Goal: Navigation & Orientation: Find specific page/section

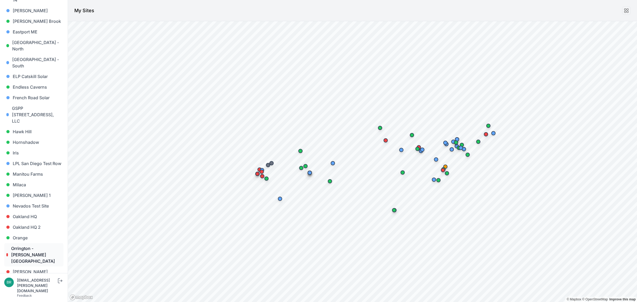
scroll to position [199, 0]
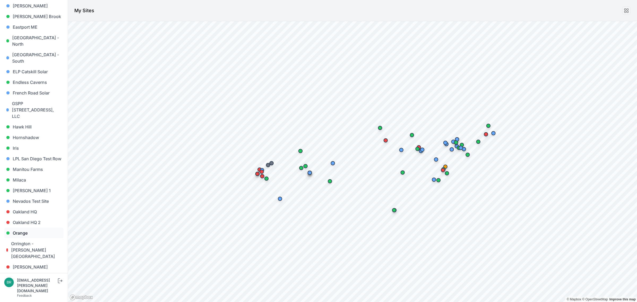
click at [24, 228] on link "Orange" at bounding box center [33, 233] width 59 height 11
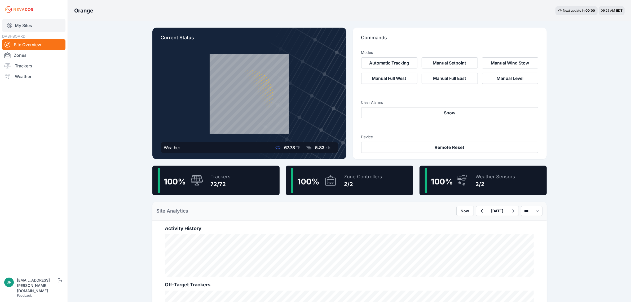
click at [32, 24] on link "My Sites" at bounding box center [33, 25] width 63 height 13
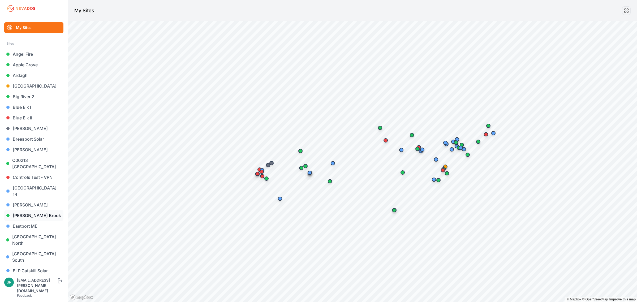
click at [31, 210] on link "[PERSON_NAME] Brook" at bounding box center [33, 215] width 59 height 11
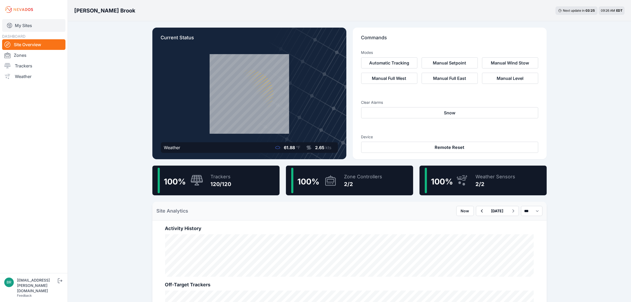
click at [45, 23] on link "My Sites" at bounding box center [33, 25] width 63 height 13
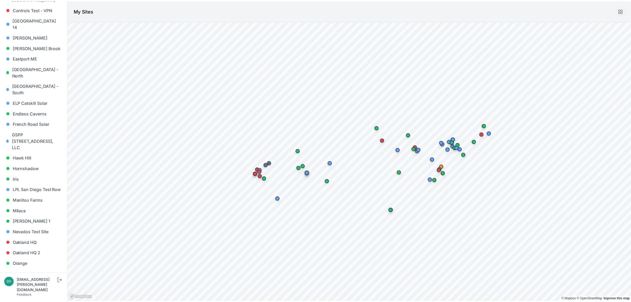
scroll to position [199, 0]
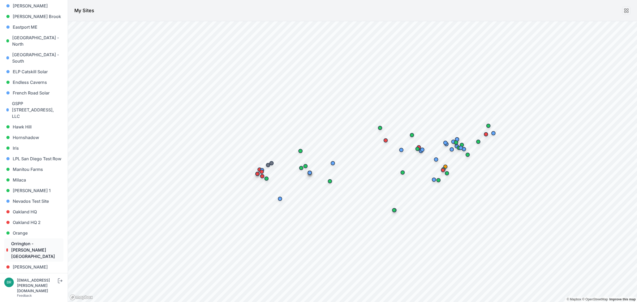
click at [40, 238] on link "Orrington - [PERSON_NAME][GEOGRAPHIC_DATA]" at bounding box center [33, 249] width 59 height 23
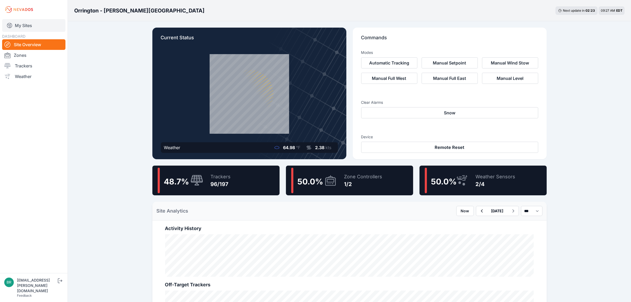
click at [54, 28] on link "My Sites" at bounding box center [33, 25] width 63 height 13
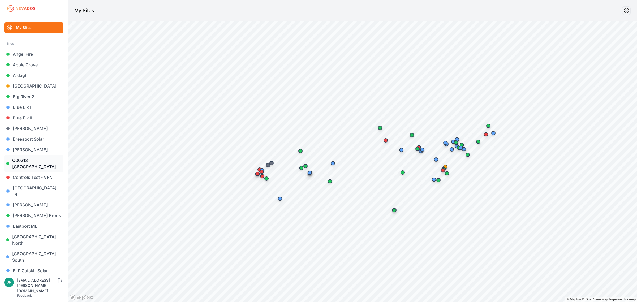
click at [44, 163] on link "C00213 [GEOGRAPHIC_DATA]" at bounding box center [33, 163] width 59 height 17
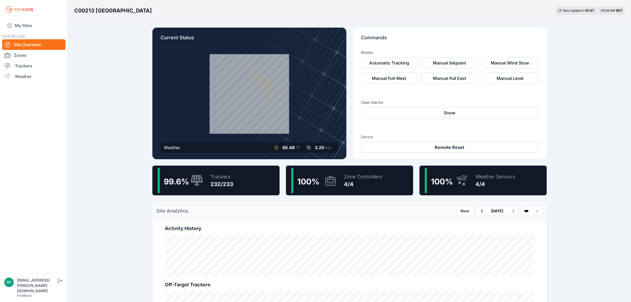
click at [202, 179] on icon at bounding box center [197, 180] width 13 height 11
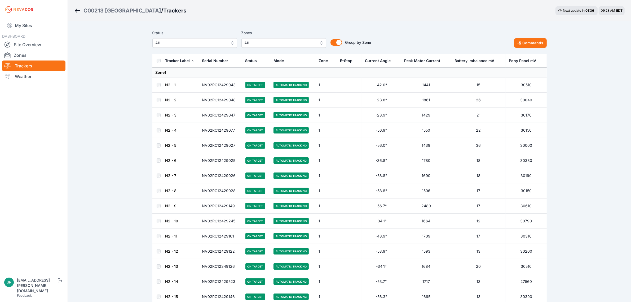
click at [169, 41] on span "All" at bounding box center [191, 43] width 71 height 6
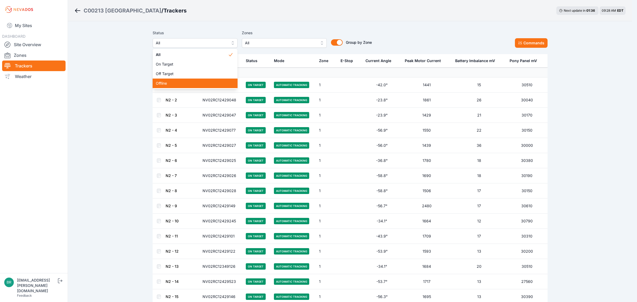
click at [178, 81] on span "Offline" at bounding box center [192, 83] width 72 height 5
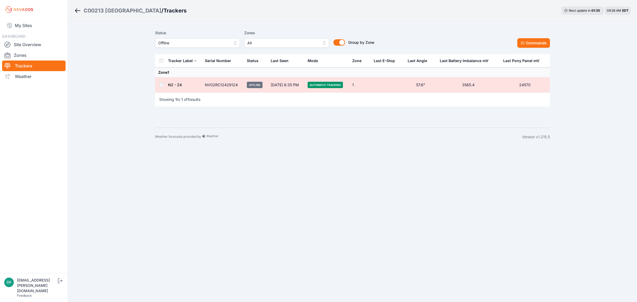
click at [176, 86] on link "N2 - 24" at bounding box center [175, 84] width 14 height 5
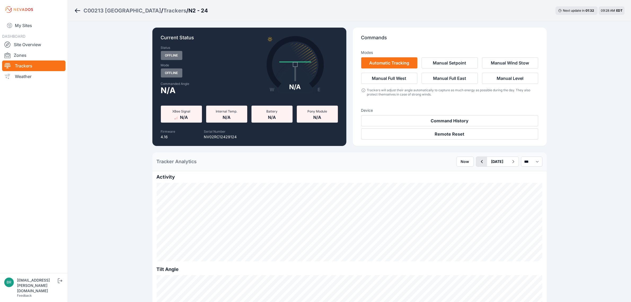
click at [479, 158] on icon "button" at bounding box center [482, 161] width 7 height 6
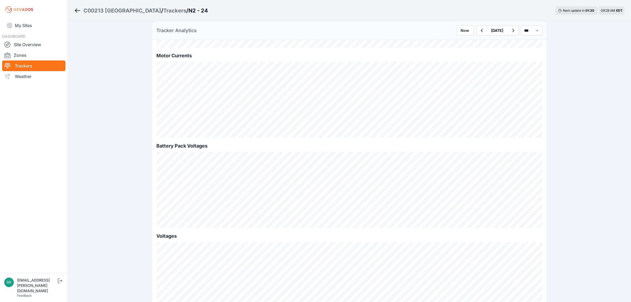
scroll to position [398, 0]
click at [42, 27] on link "My Sites" at bounding box center [33, 25] width 63 height 13
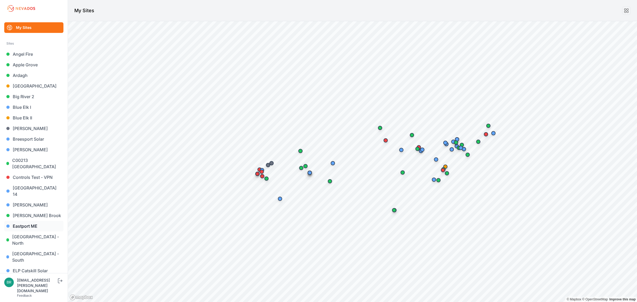
click at [27, 221] on link "Eastport ME" at bounding box center [33, 226] width 59 height 11
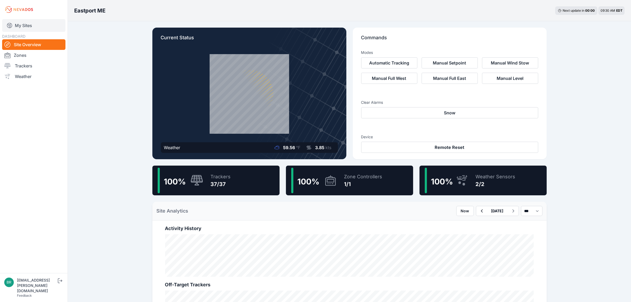
click at [23, 25] on link "My Sites" at bounding box center [33, 25] width 63 height 13
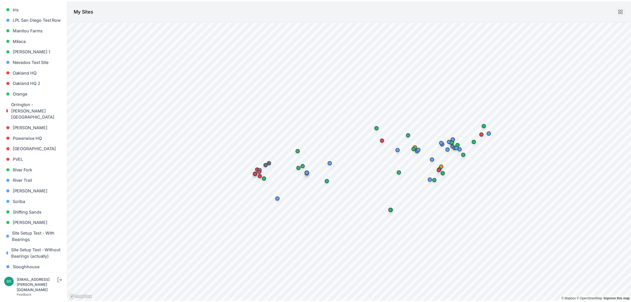
scroll to position [452, 0]
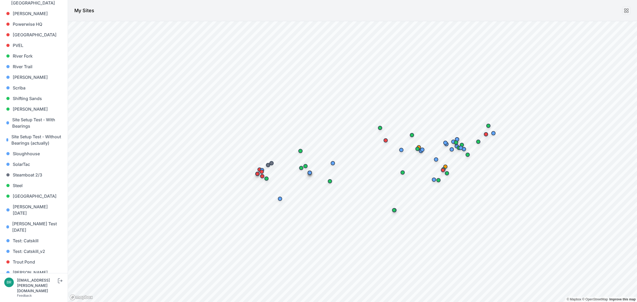
click at [37, 288] on link "[PERSON_NAME] [PERSON_NAME]" at bounding box center [33, 296] width 59 height 17
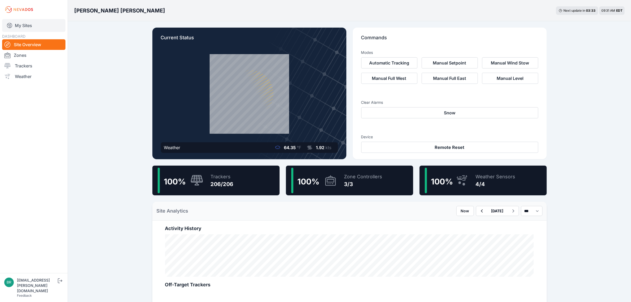
click at [39, 28] on link "My Sites" at bounding box center [33, 25] width 63 height 13
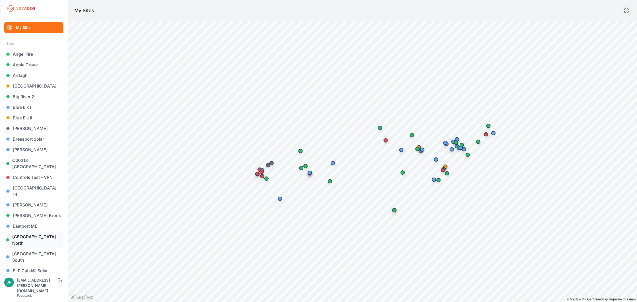
click at [38, 231] on link "[GEOGRAPHIC_DATA] - North" at bounding box center [33, 239] width 59 height 17
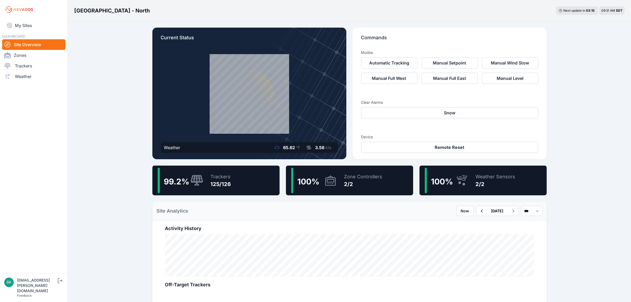
click at [238, 182] on div "99.2 % Trackers 125/126" at bounding box center [215, 180] width 127 height 30
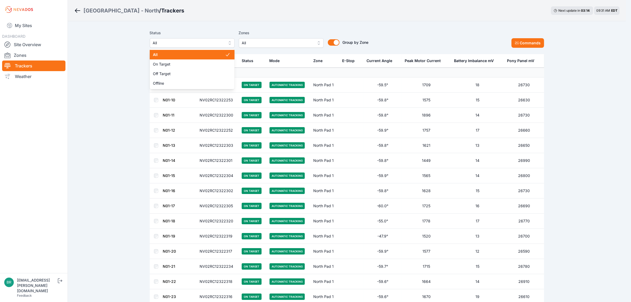
click at [173, 42] on span "All" at bounding box center [188, 43] width 71 height 6
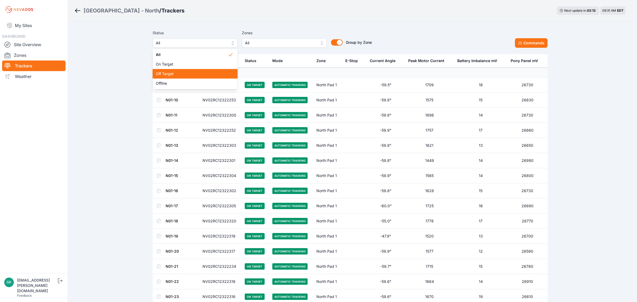
click at [173, 73] on span "Off Target" at bounding box center [192, 73] width 72 height 5
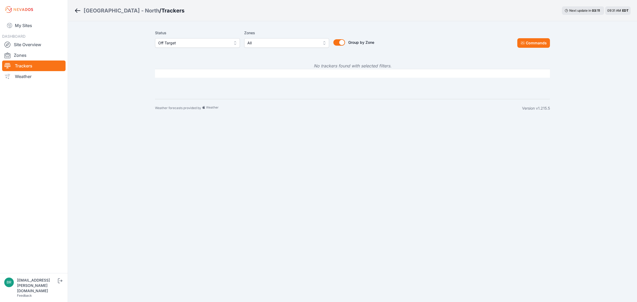
click at [179, 45] on span "Off Target" at bounding box center [193, 43] width 71 height 6
click at [187, 83] on span "Offline" at bounding box center [194, 83] width 72 height 5
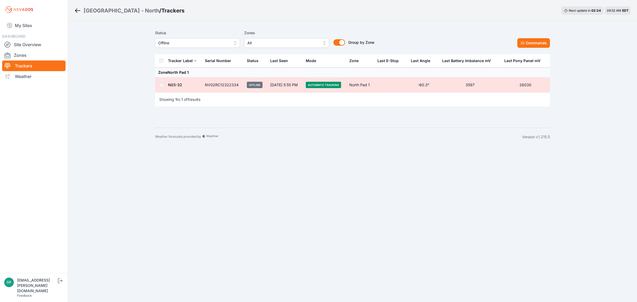
click at [177, 87] on link "N03-32" at bounding box center [175, 84] width 14 height 5
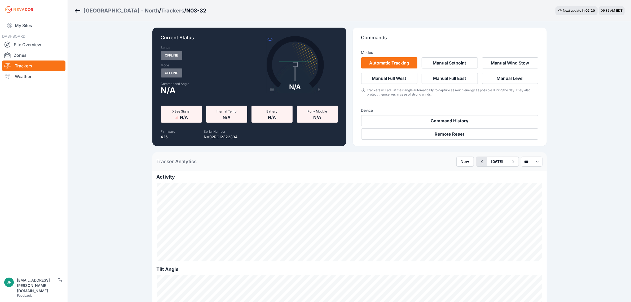
click at [479, 162] on icon "button" at bounding box center [482, 161] width 7 height 6
click at [33, 43] on link "Site Overview" at bounding box center [33, 44] width 63 height 11
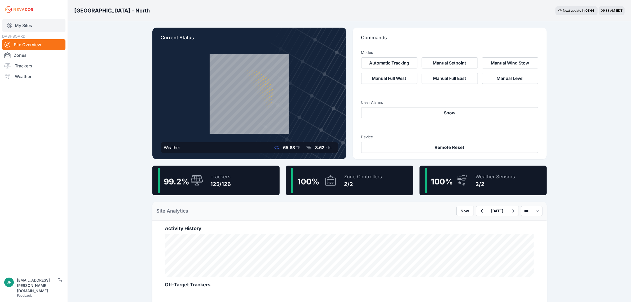
click at [35, 29] on link "My Sites" at bounding box center [33, 25] width 63 height 13
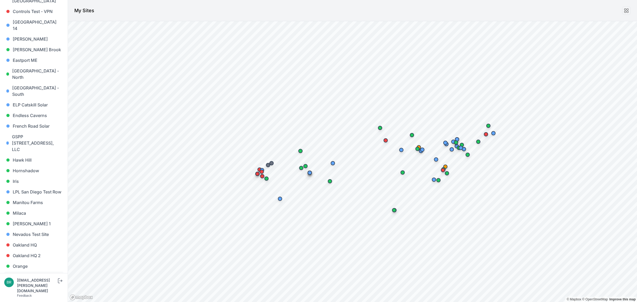
scroll to position [199, 0]
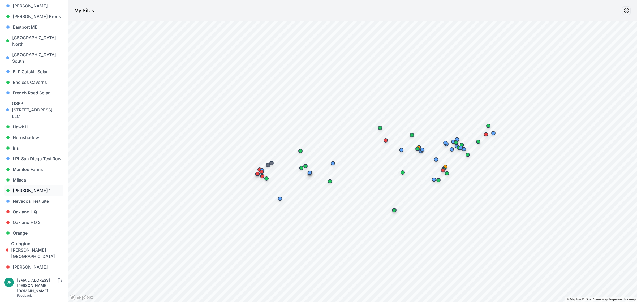
click at [35, 185] on link "[PERSON_NAME] 1" at bounding box center [33, 190] width 59 height 11
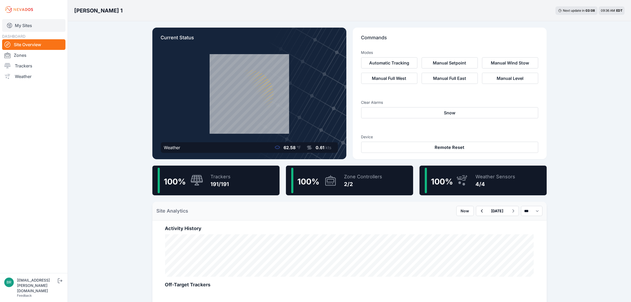
click at [43, 23] on link "My Sites" at bounding box center [33, 25] width 63 height 13
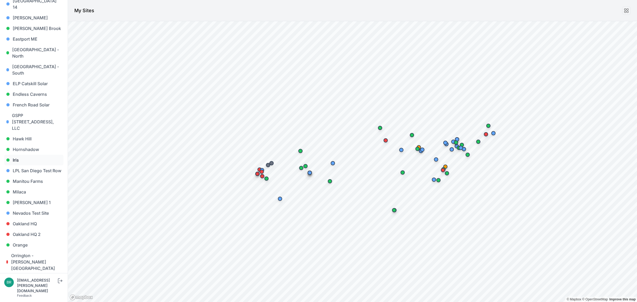
scroll to position [199, 0]
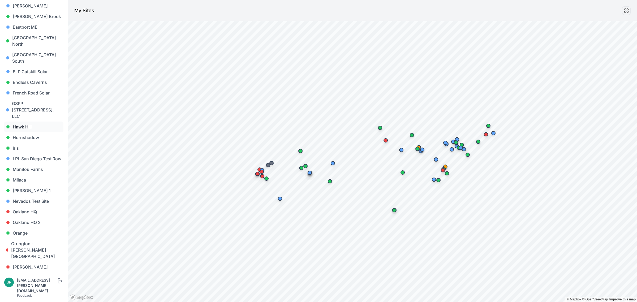
click at [39, 121] on link "Hawk Hill" at bounding box center [33, 126] width 59 height 11
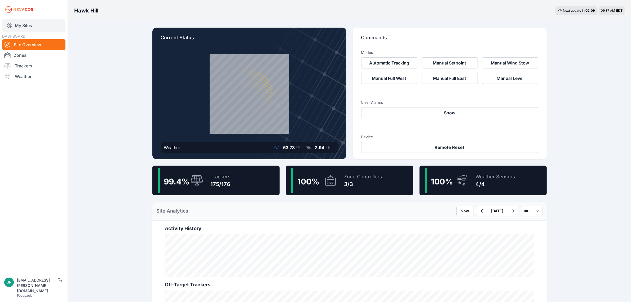
click at [34, 24] on link "My Sites" at bounding box center [33, 25] width 63 height 13
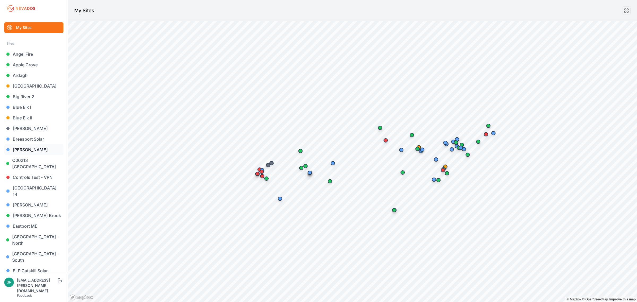
click at [39, 147] on link "[PERSON_NAME]" at bounding box center [33, 149] width 59 height 11
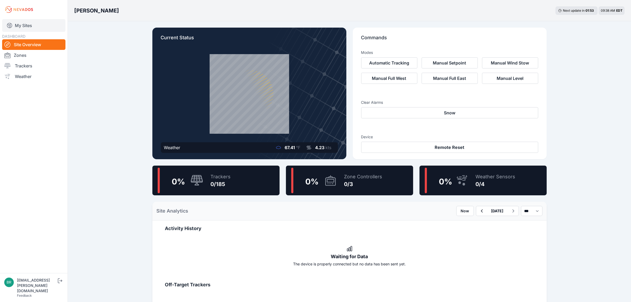
click at [34, 25] on link "My Sites" at bounding box center [33, 25] width 63 height 13
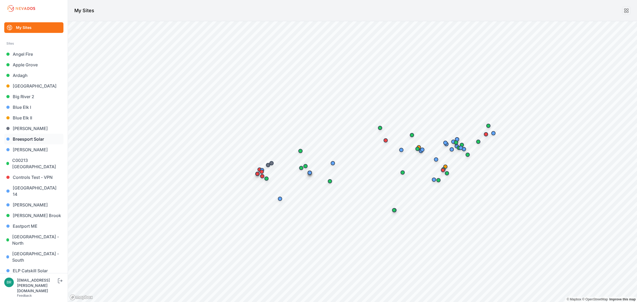
click at [31, 142] on link "Breesport Solar" at bounding box center [33, 139] width 59 height 11
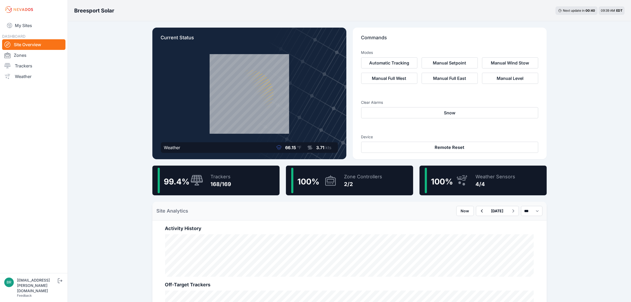
click at [224, 181] on div "168/169" at bounding box center [221, 183] width 21 height 7
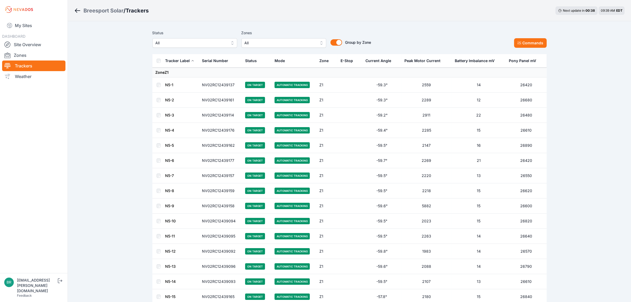
click at [222, 41] on span "All" at bounding box center [191, 43] width 71 height 6
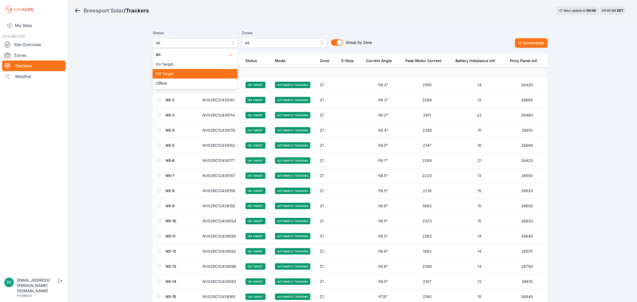
click at [202, 72] on span "Off Target" at bounding box center [192, 73] width 72 height 5
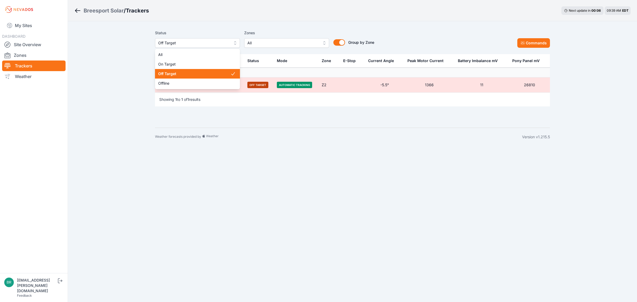
click at [198, 40] on span "Off Target" at bounding box center [193, 43] width 71 height 6
click at [202, 82] on span "Offline" at bounding box center [194, 83] width 72 height 5
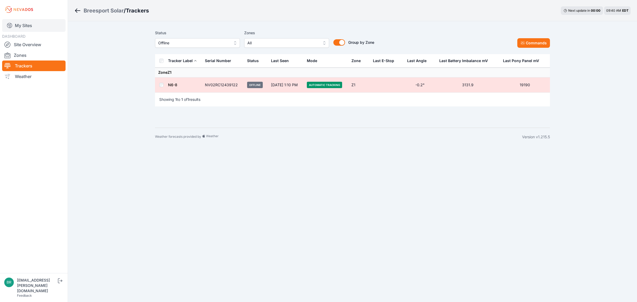
click at [38, 25] on link "My Sites" at bounding box center [33, 25] width 63 height 13
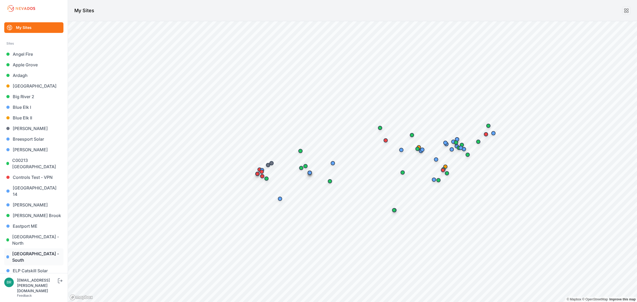
click at [45, 248] on link "[GEOGRAPHIC_DATA] - South" at bounding box center [33, 256] width 59 height 17
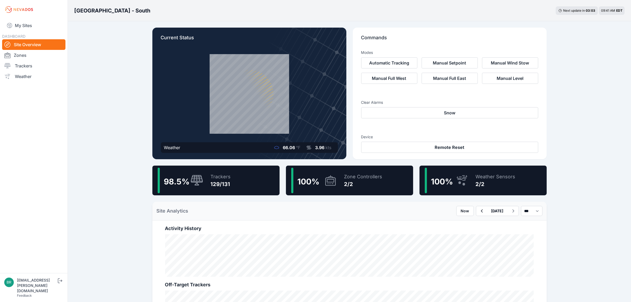
click at [254, 177] on div "98.5 % Trackers 129/131" at bounding box center [215, 180] width 127 height 30
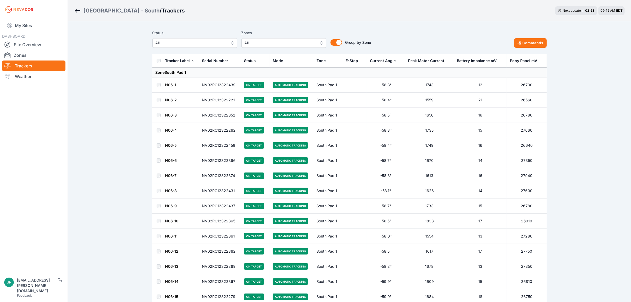
click at [182, 40] on span "All" at bounding box center [191, 43] width 71 height 6
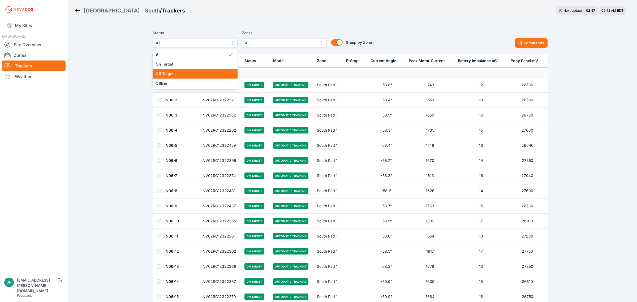
click at [180, 72] on span "Off Target" at bounding box center [192, 73] width 72 height 5
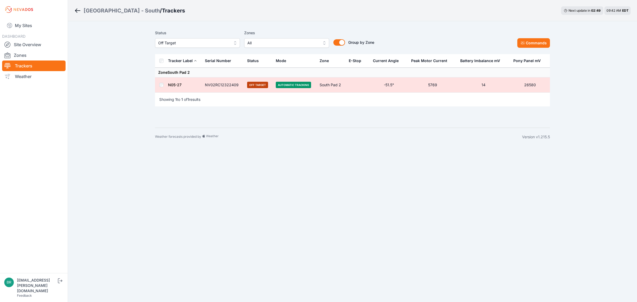
click at [211, 44] on span "Off Target" at bounding box center [193, 43] width 71 height 6
click at [194, 88] on div "Offline" at bounding box center [197, 84] width 85 height 10
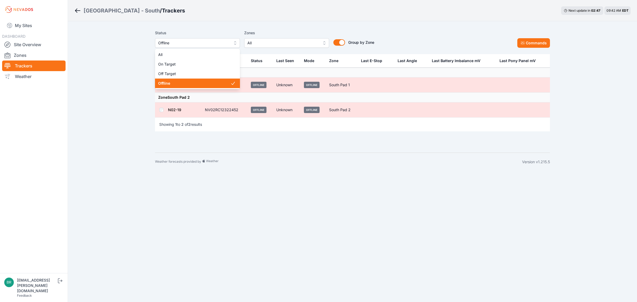
click at [194, 41] on span "Offline" at bounding box center [193, 43] width 71 height 6
click at [192, 72] on span "Off Target" at bounding box center [194, 73] width 72 height 5
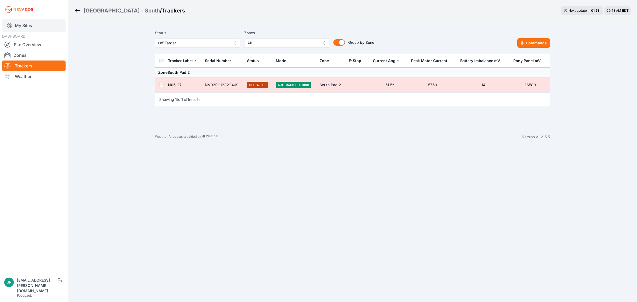
click at [33, 22] on link "My Sites" at bounding box center [33, 25] width 63 height 13
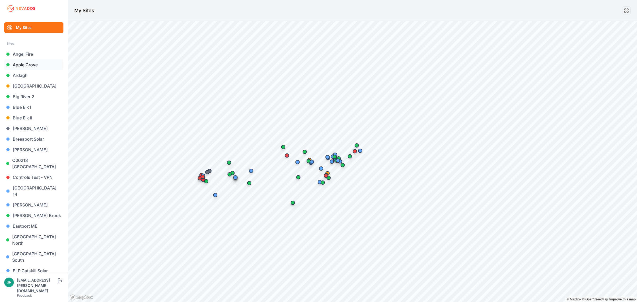
click at [30, 62] on link "Apple Grove" at bounding box center [33, 64] width 59 height 11
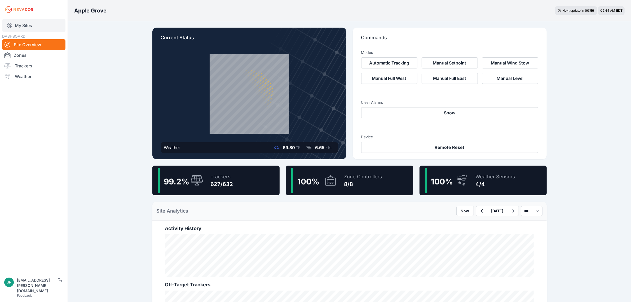
click at [35, 23] on link "My Sites" at bounding box center [33, 25] width 63 height 13
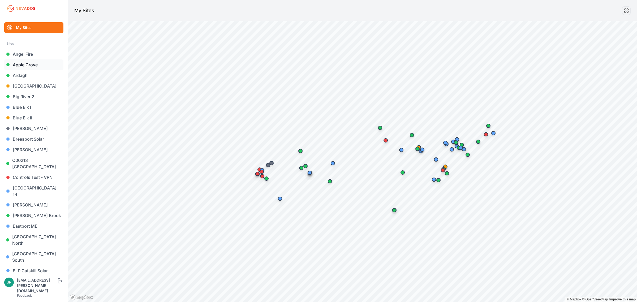
click at [47, 62] on link "Apple Grove" at bounding box center [33, 64] width 59 height 11
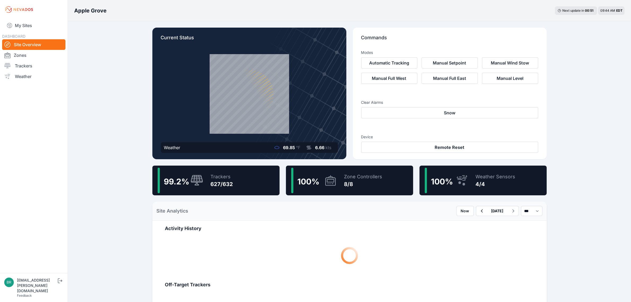
click at [251, 184] on div "99.2 % Trackers 627/632" at bounding box center [215, 180] width 127 height 30
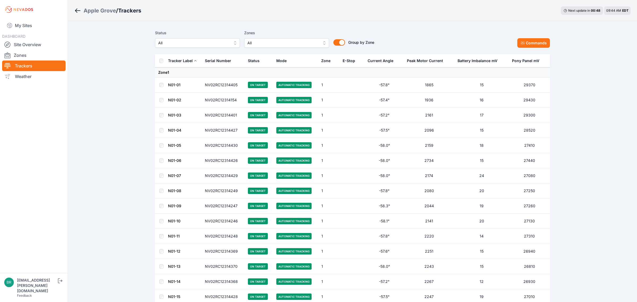
click at [180, 43] on span "All" at bounding box center [193, 43] width 71 height 6
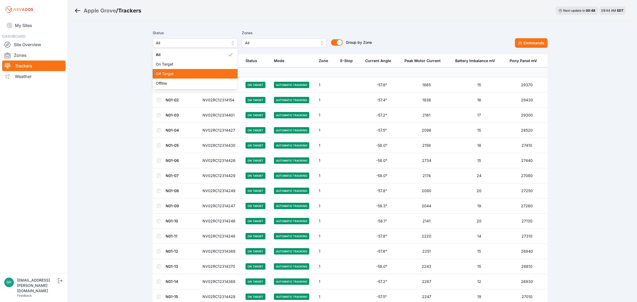
click at [188, 74] on span "Off Target" at bounding box center [192, 73] width 72 height 5
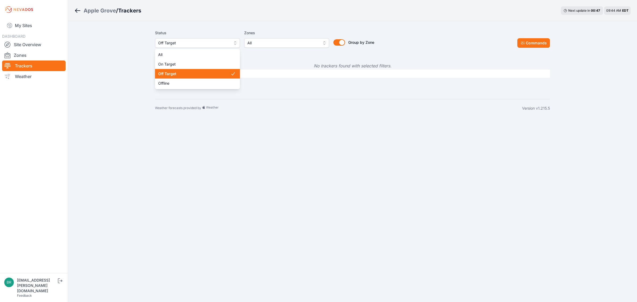
click at [200, 42] on span "Off Target" at bounding box center [193, 43] width 71 height 6
click at [196, 81] on span "Offline" at bounding box center [194, 83] width 72 height 5
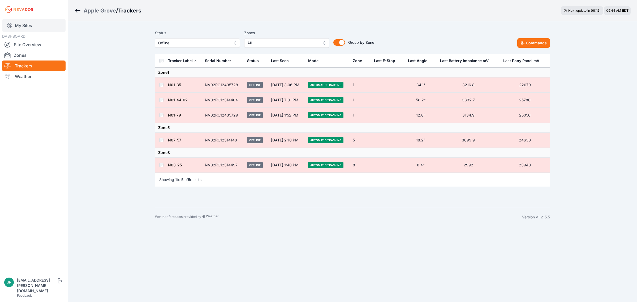
click at [31, 23] on link "My Sites" at bounding box center [33, 25] width 63 height 13
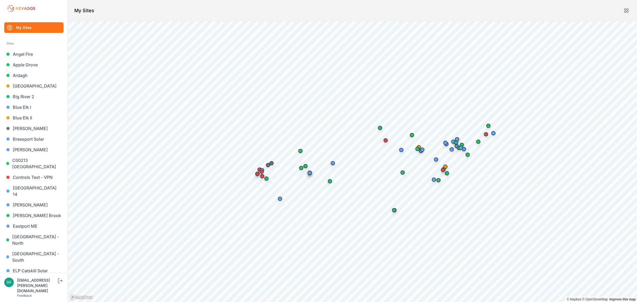
click at [31, 276] on link "Endless Caverns" at bounding box center [33, 281] width 59 height 11
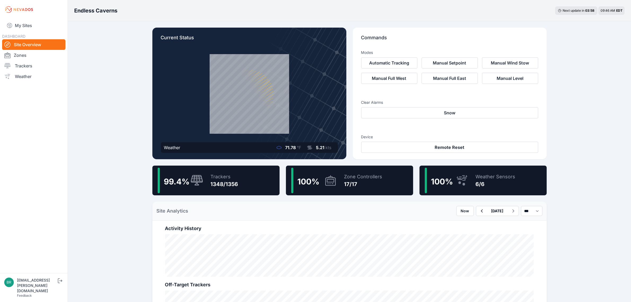
click at [196, 184] on icon at bounding box center [197, 180] width 12 height 11
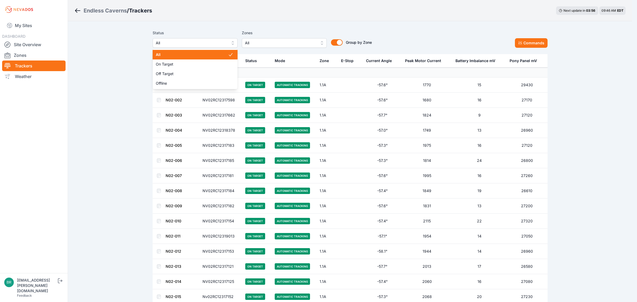
click at [203, 41] on span "All" at bounding box center [191, 43] width 71 height 6
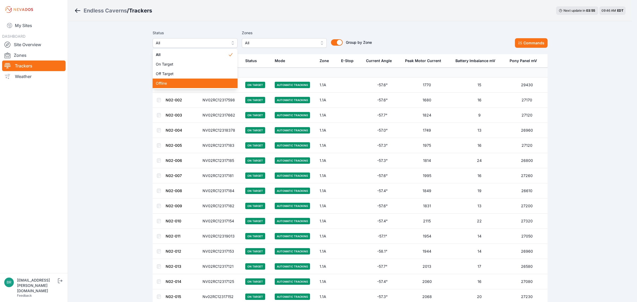
click at [190, 79] on div "Offline" at bounding box center [194, 84] width 85 height 10
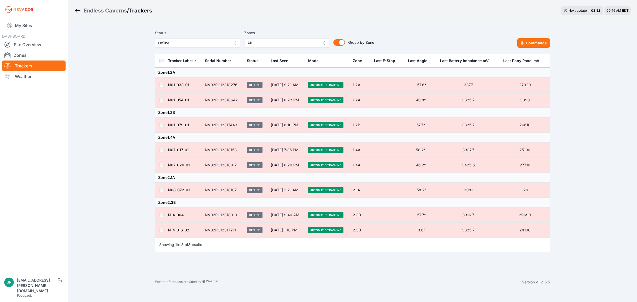
click at [208, 37] on div "Status Offline" at bounding box center [197, 39] width 85 height 18
click at [208, 39] on button "Offline" at bounding box center [197, 43] width 85 height 10
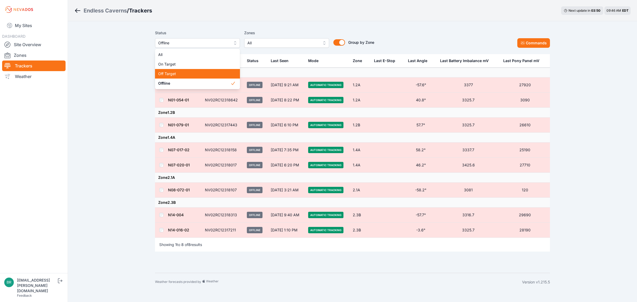
click at [181, 75] on span "Off Target" at bounding box center [194, 73] width 72 height 5
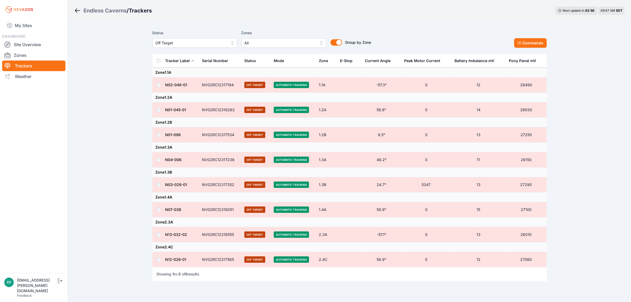
click at [27, 17] on div "My Sites DASHBOARD Site Overview Zones Trackers Weather" at bounding box center [34, 136] width 68 height 273
click at [28, 23] on link "My Sites" at bounding box center [33, 25] width 63 height 13
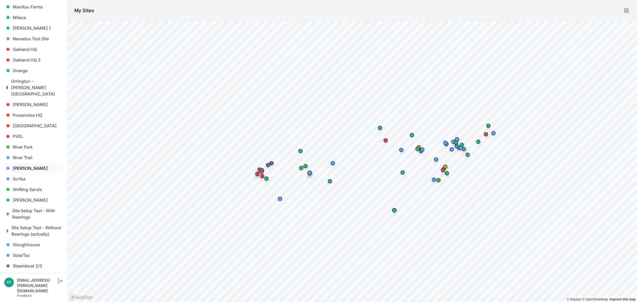
scroll to position [452, 0]
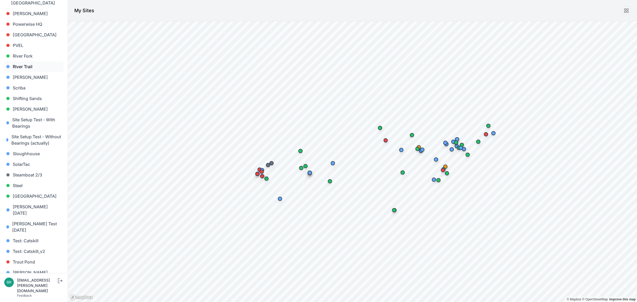
click at [28, 61] on link "River Trail" at bounding box center [33, 66] width 59 height 11
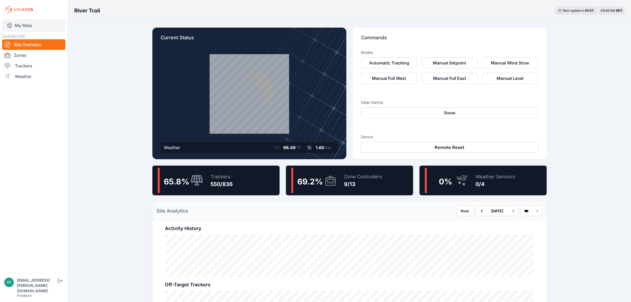
click at [33, 25] on link "My Sites" at bounding box center [33, 25] width 63 height 13
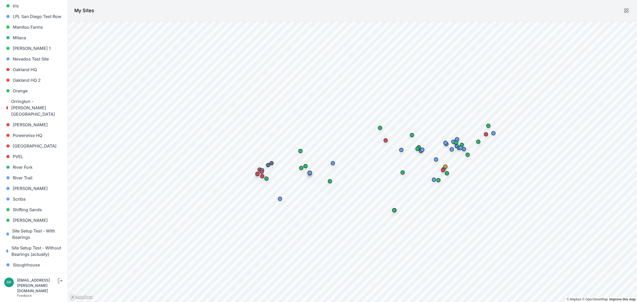
scroll to position [452, 0]
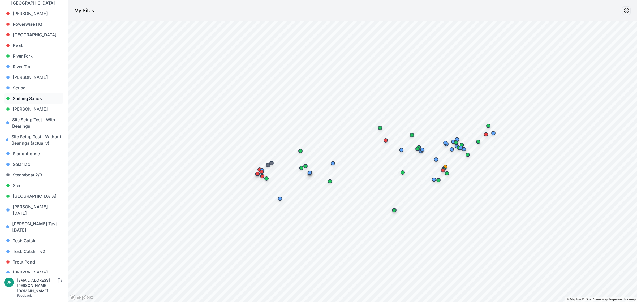
click at [26, 93] on link "Shifting Sands" at bounding box center [33, 98] width 59 height 11
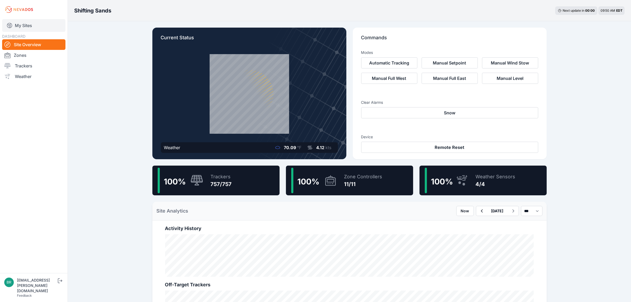
click at [32, 24] on link "My Sites" at bounding box center [33, 25] width 63 height 13
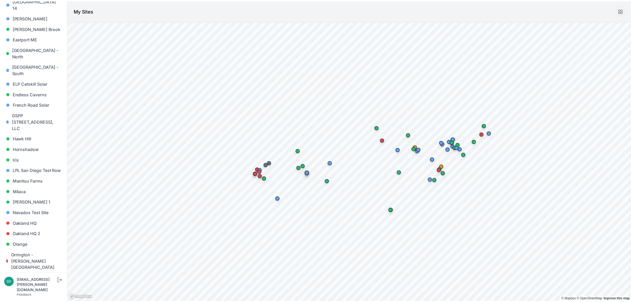
scroll to position [199, 0]
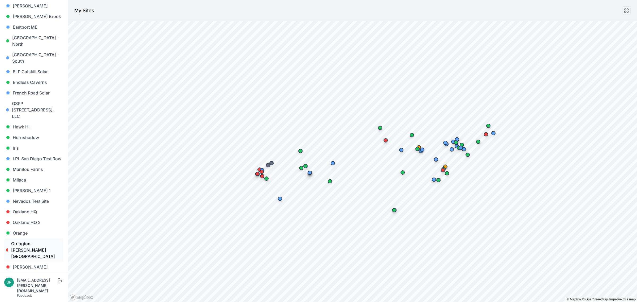
click at [32, 238] on link "Orrington - [PERSON_NAME][GEOGRAPHIC_DATA]" at bounding box center [33, 249] width 59 height 23
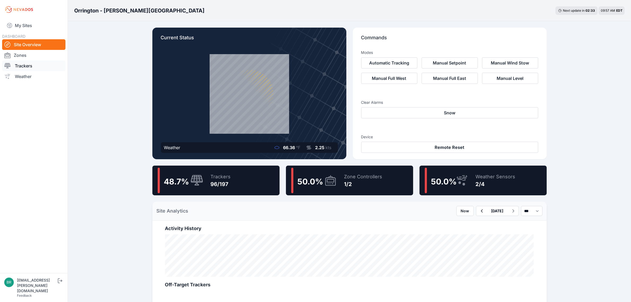
click at [28, 67] on link "Trackers" at bounding box center [33, 65] width 63 height 11
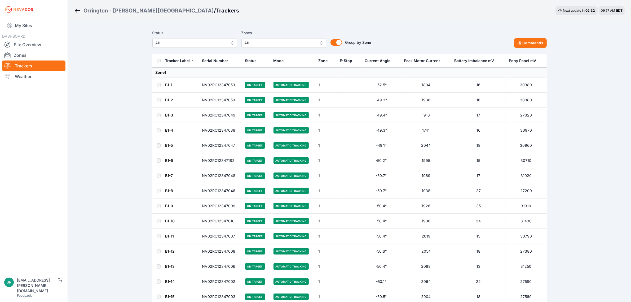
click at [30, 37] on div "DASHBOARD Site Overview Zones Trackers Weather" at bounding box center [33, 57] width 63 height 49
click at [31, 42] on link "Site Overview" at bounding box center [33, 44] width 63 height 11
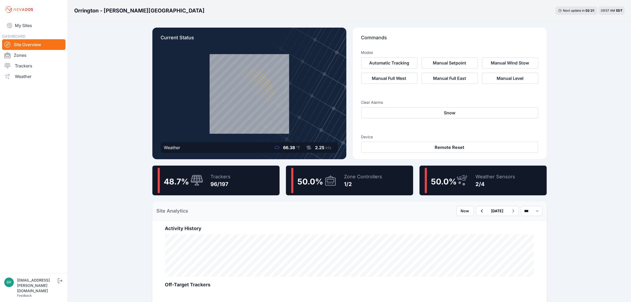
click at [393, 187] on div "50.0 % Zone Controllers 1/2" at bounding box center [349, 180] width 127 height 30
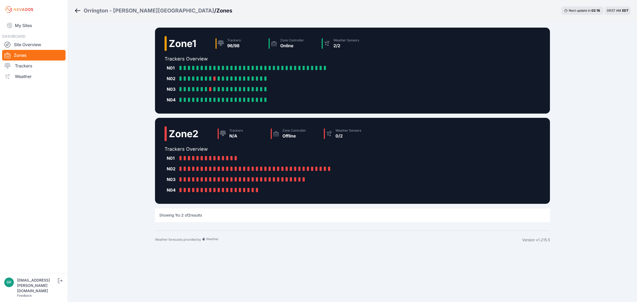
click at [133, 11] on div "Orrington - [PERSON_NAME][GEOGRAPHIC_DATA]" at bounding box center [149, 10] width 130 height 7
